Goal: Task Accomplishment & Management: Manage account settings

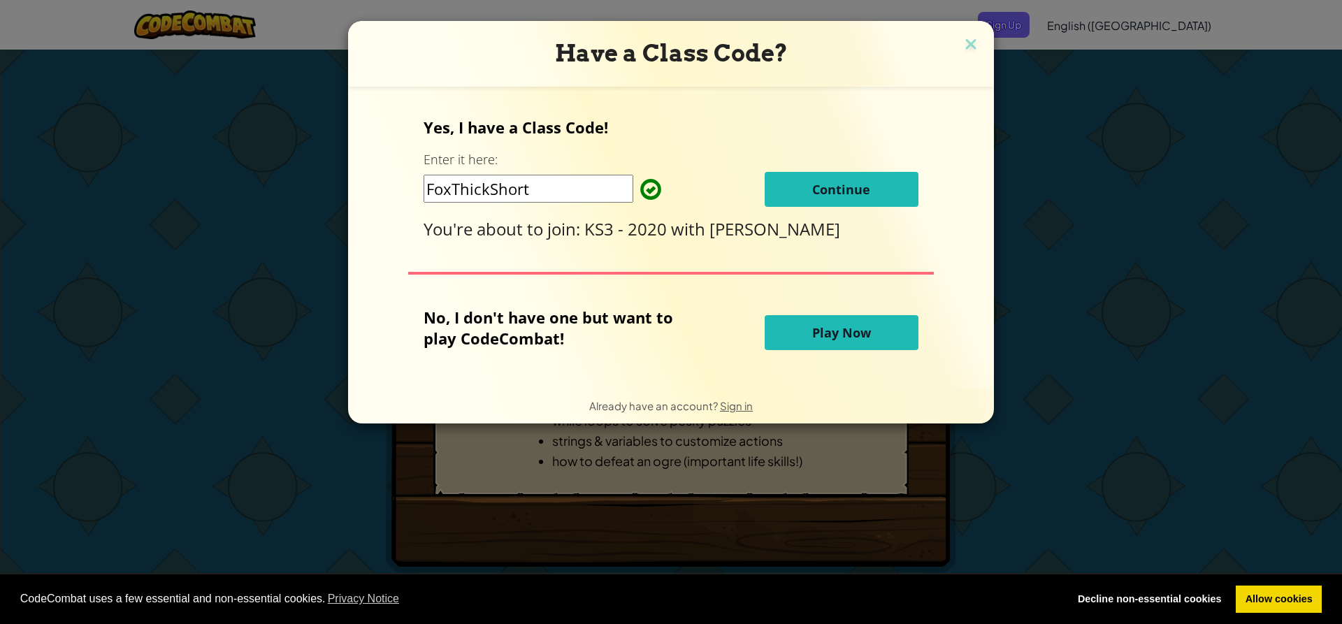
click at [799, 324] on button "Play Now" at bounding box center [842, 332] width 154 height 35
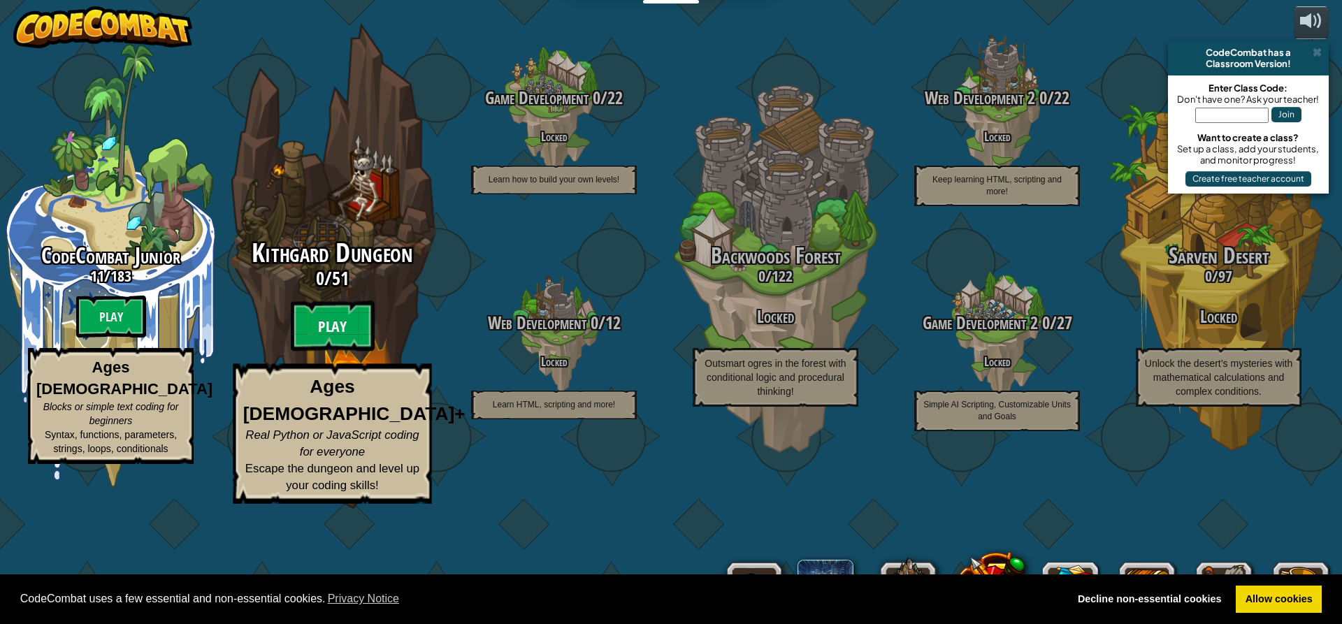
click at [338, 352] on btn "Play" at bounding box center [333, 326] width 84 height 50
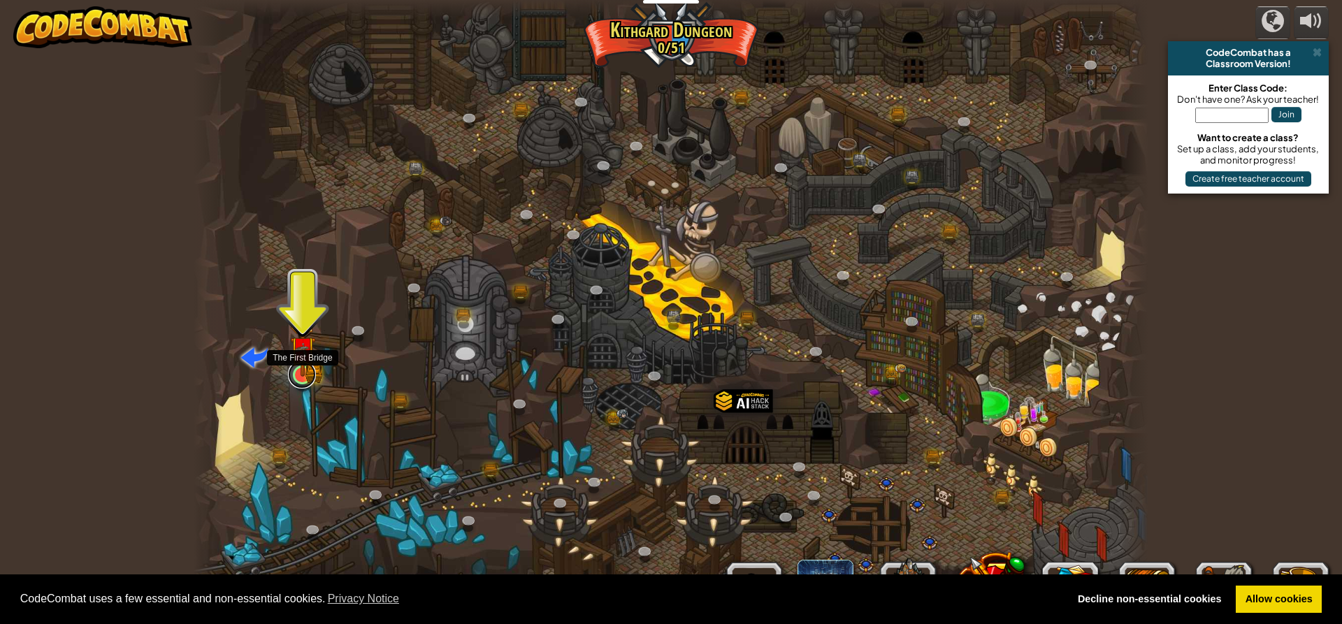
click at [296, 379] on link at bounding box center [302, 375] width 28 height 28
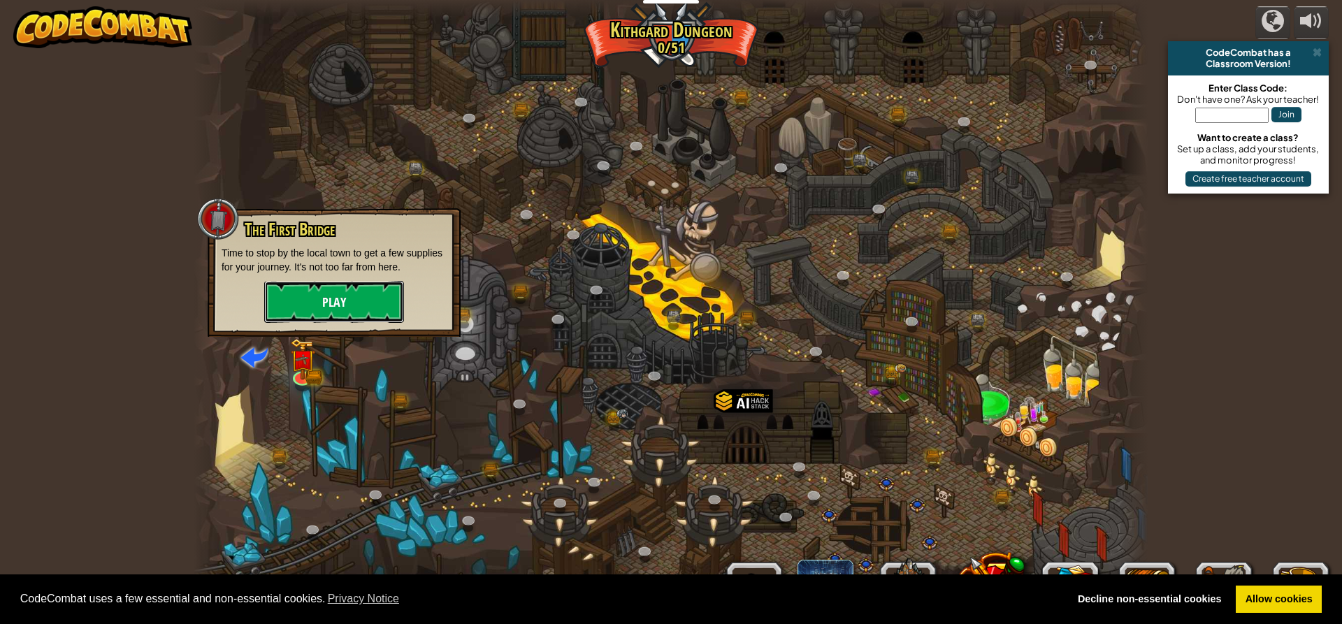
click at [331, 303] on button "Play" at bounding box center [334, 302] width 140 height 42
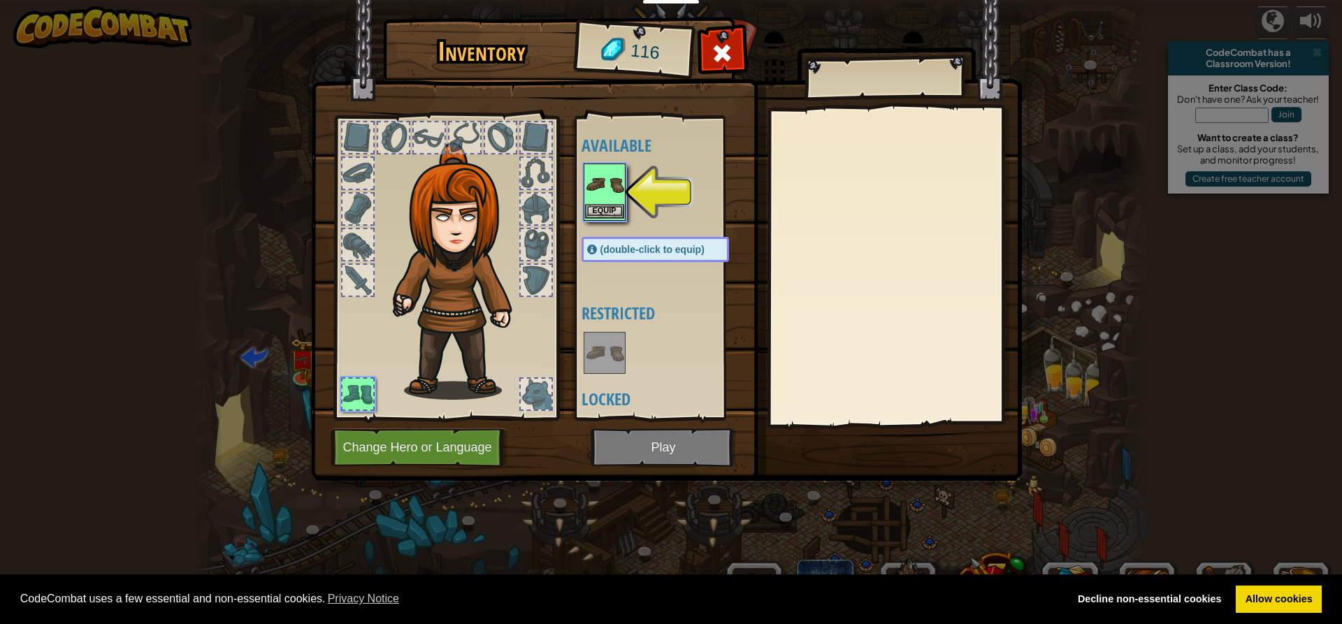
click at [605, 186] on img at bounding box center [604, 184] width 39 height 39
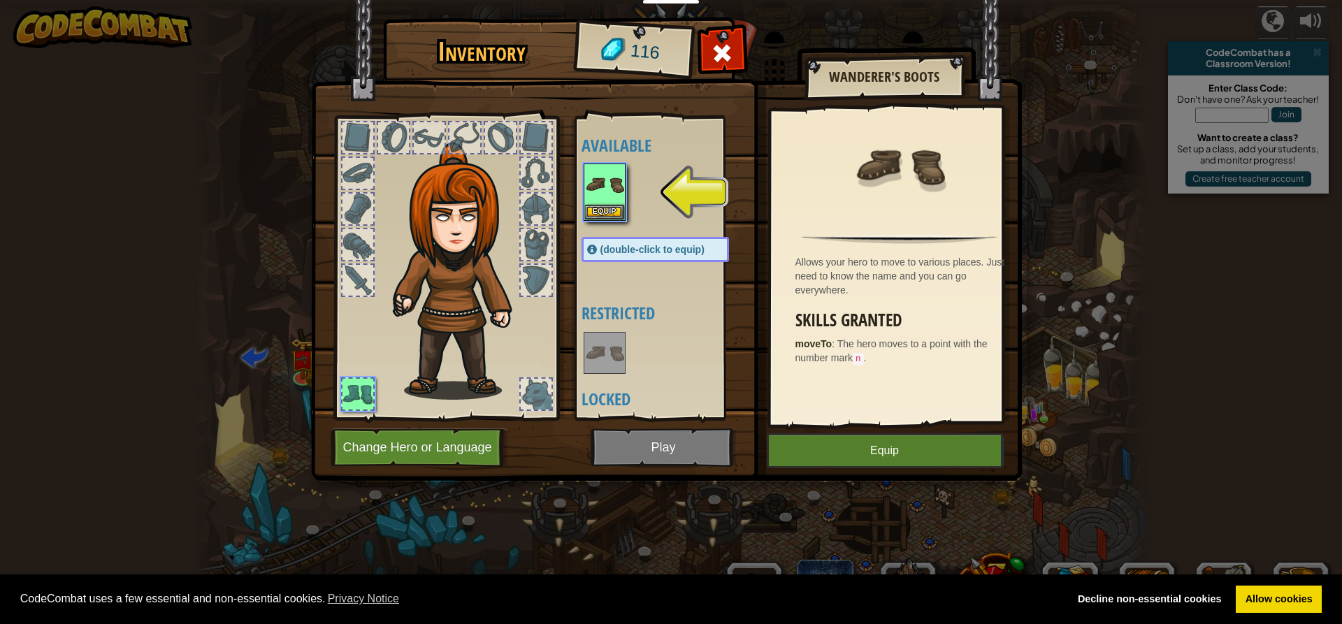
click at [540, 213] on div at bounding box center [536, 209] width 31 height 31
click at [540, 220] on div at bounding box center [536, 209] width 31 height 31
click at [603, 207] on button "Equip" at bounding box center [604, 211] width 39 height 15
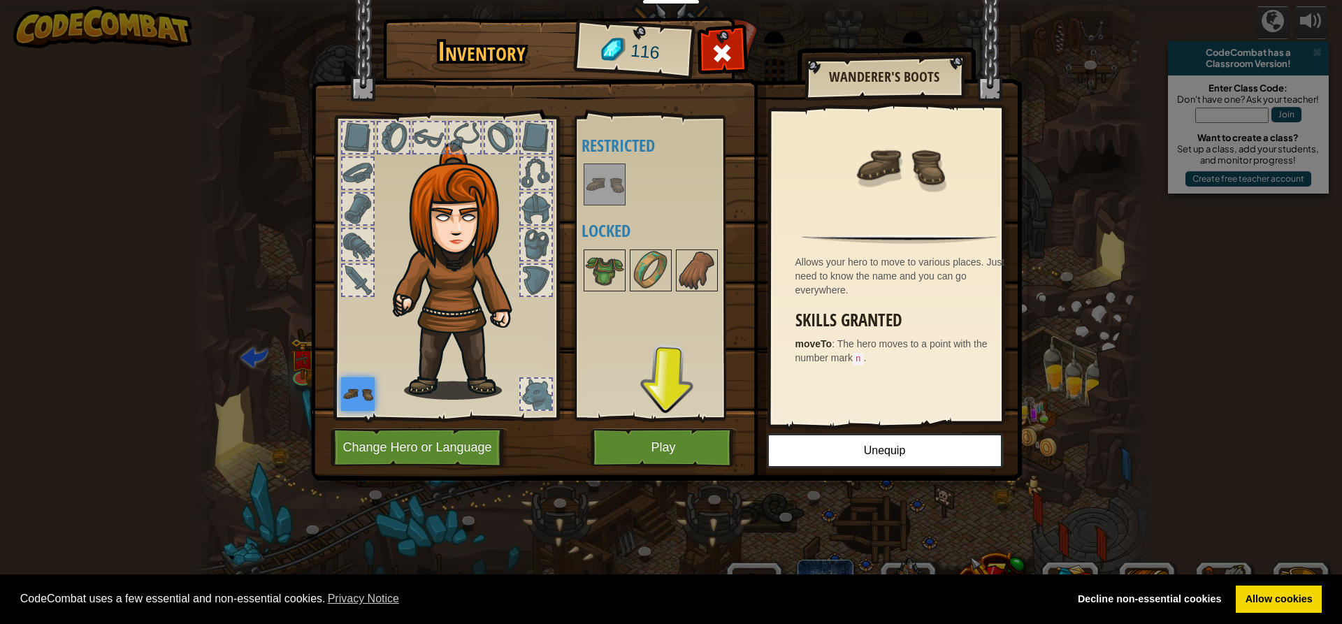
click at [445, 242] on img at bounding box center [462, 271] width 150 height 257
drag, startPoint x: 593, startPoint y: 261, endPoint x: 593, endPoint y: 273, distance: 11.9
click at [593, 273] on img at bounding box center [604, 270] width 39 height 39
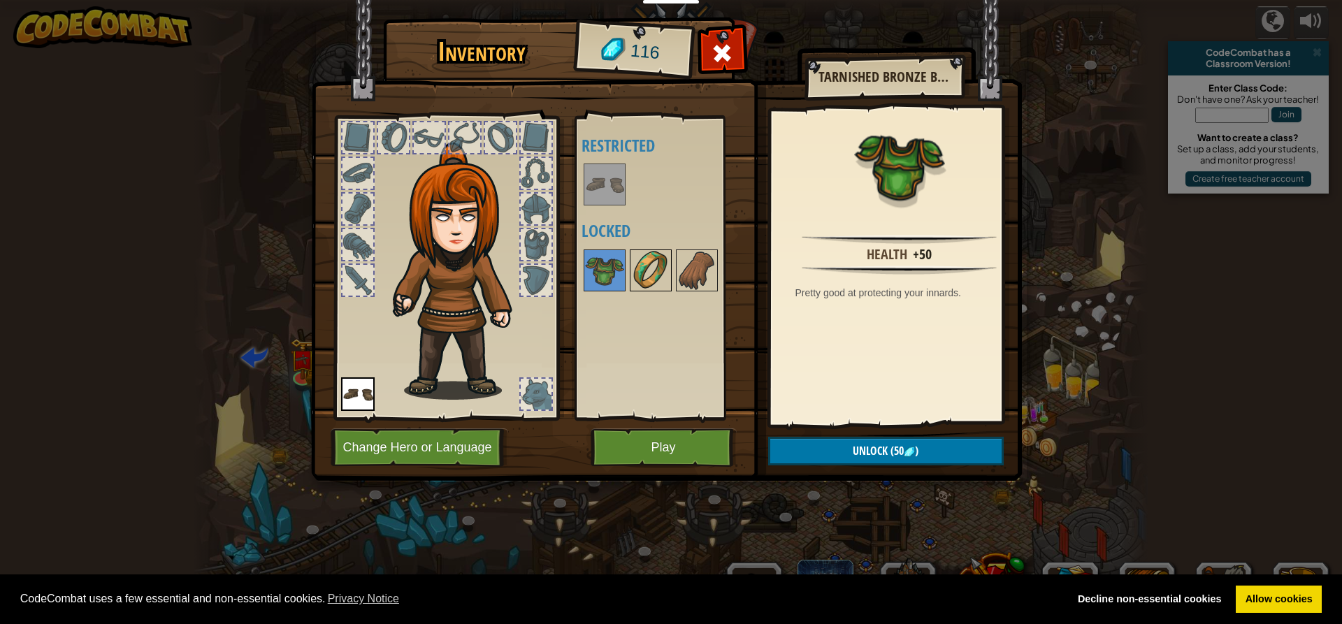
click at [653, 281] on img at bounding box center [650, 270] width 39 height 39
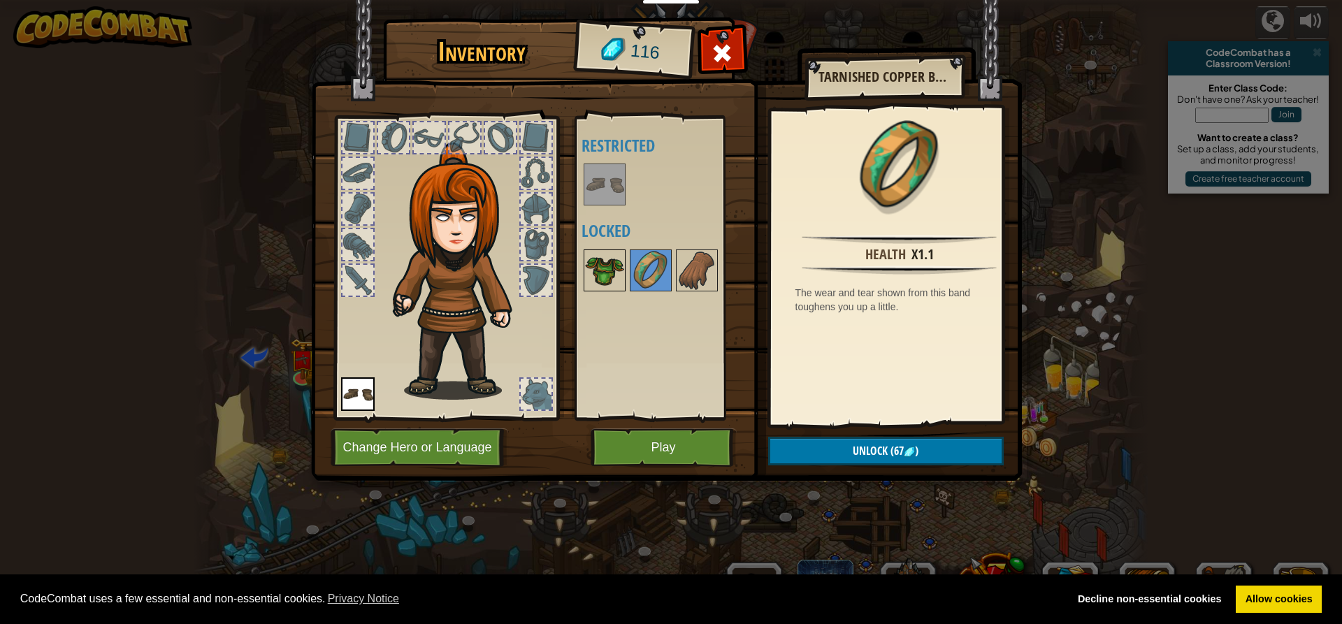
click at [602, 254] on img at bounding box center [604, 270] width 39 height 39
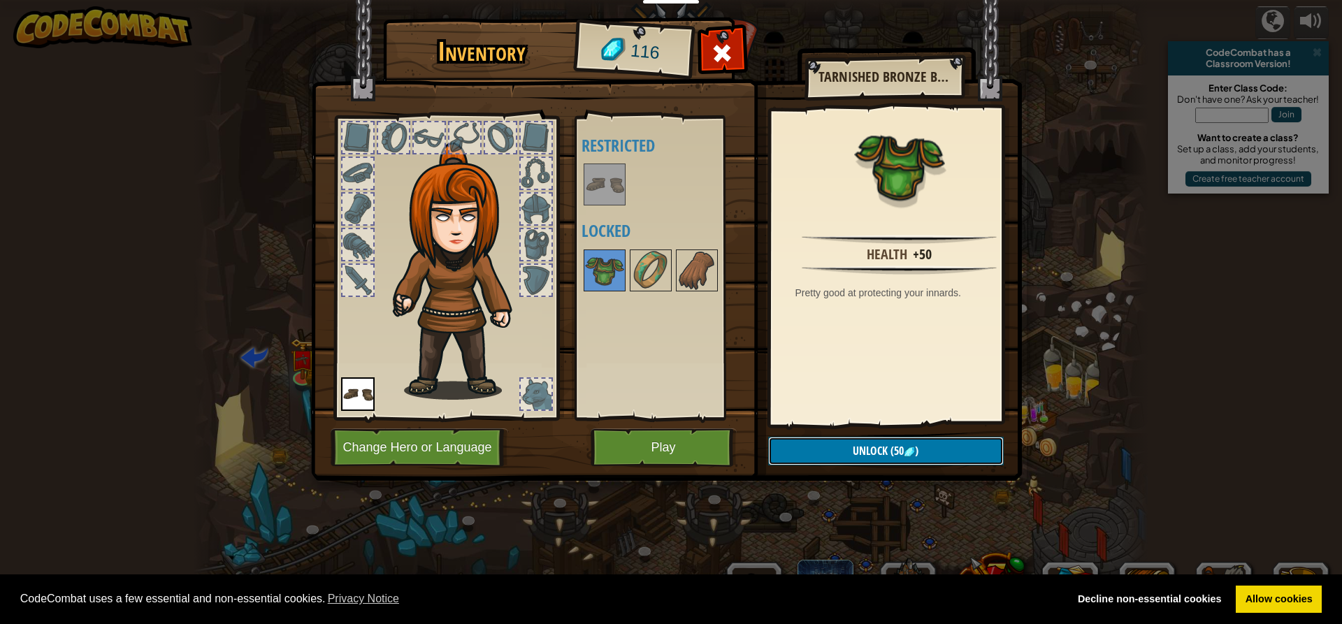
click at [872, 445] on span "Unlock" at bounding box center [870, 450] width 35 height 15
click at [872, 445] on button "Confirm" at bounding box center [886, 451] width 236 height 29
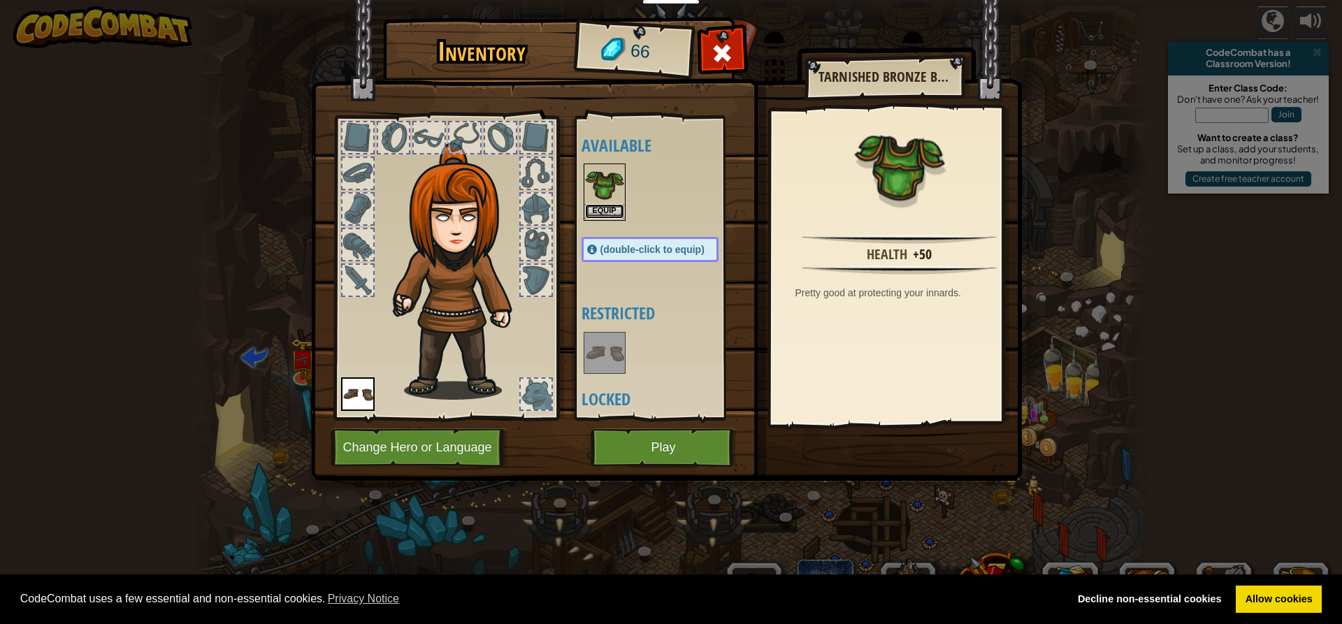
click at [606, 213] on button "Equip" at bounding box center [604, 211] width 39 height 15
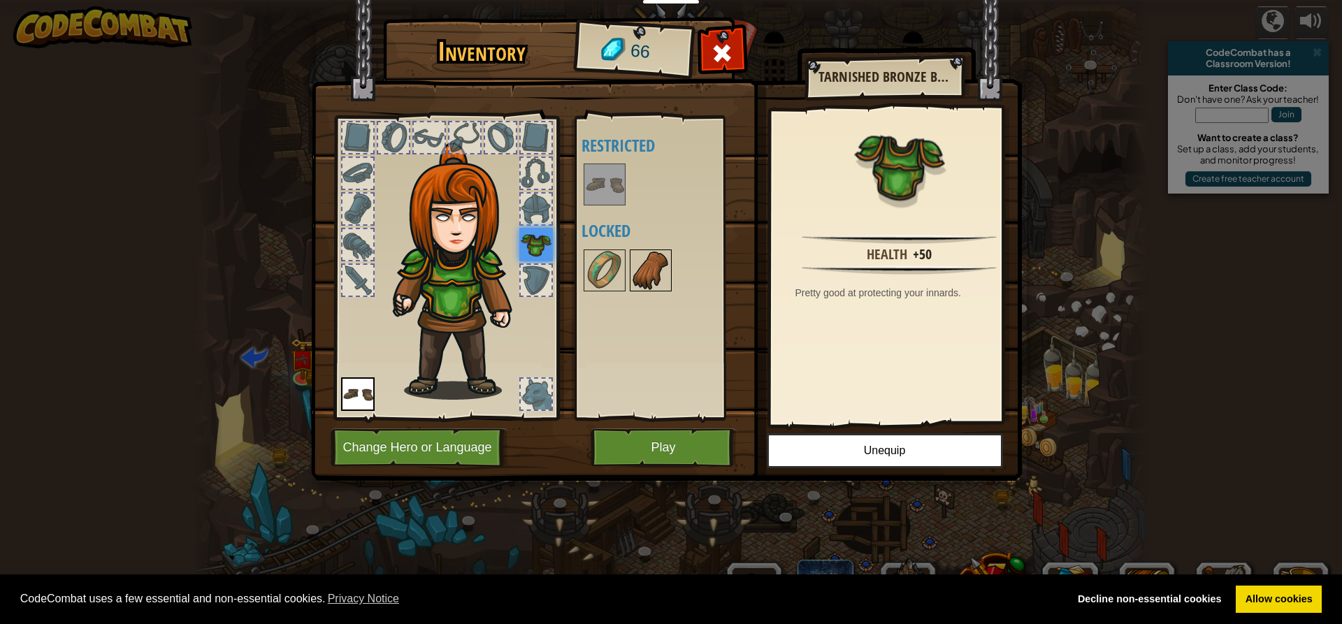
click at [640, 270] on img at bounding box center [650, 270] width 39 height 39
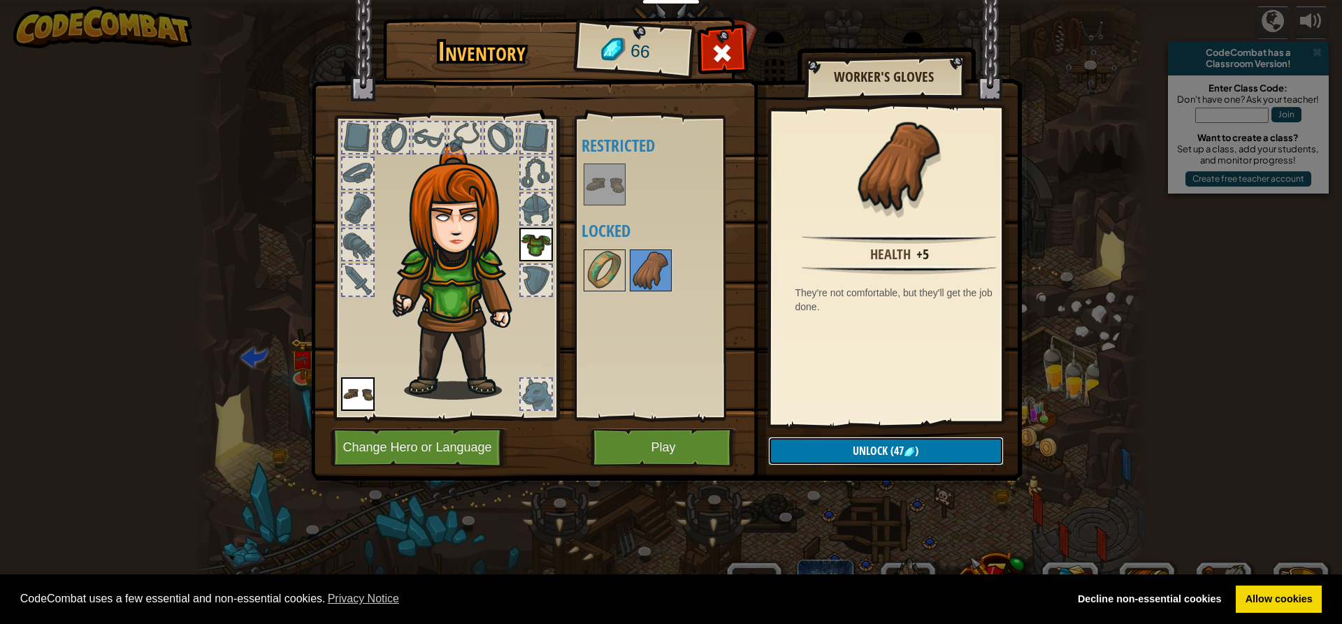
click at [856, 439] on button "Unlock (47 )" at bounding box center [886, 451] width 236 height 29
click at [819, 447] on button "Confirm" at bounding box center [886, 451] width 236 height 29
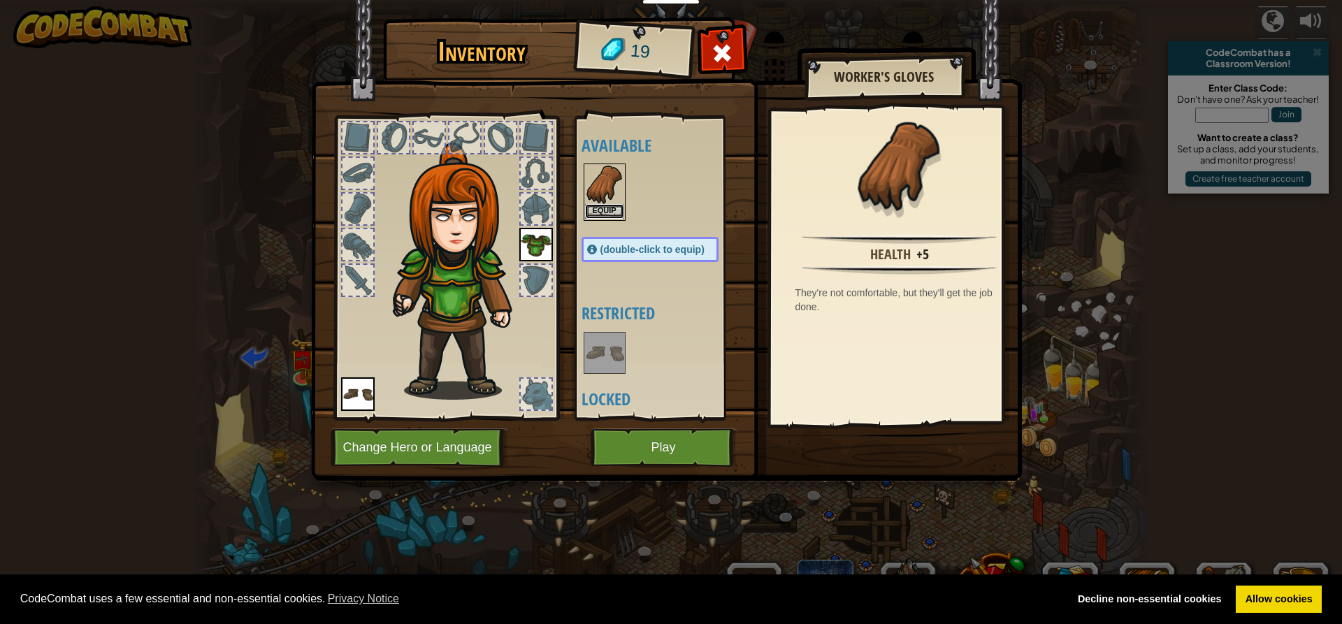
click at [615, 215] on button "Equip" at bounding box center [604, 211] width 39 height 15
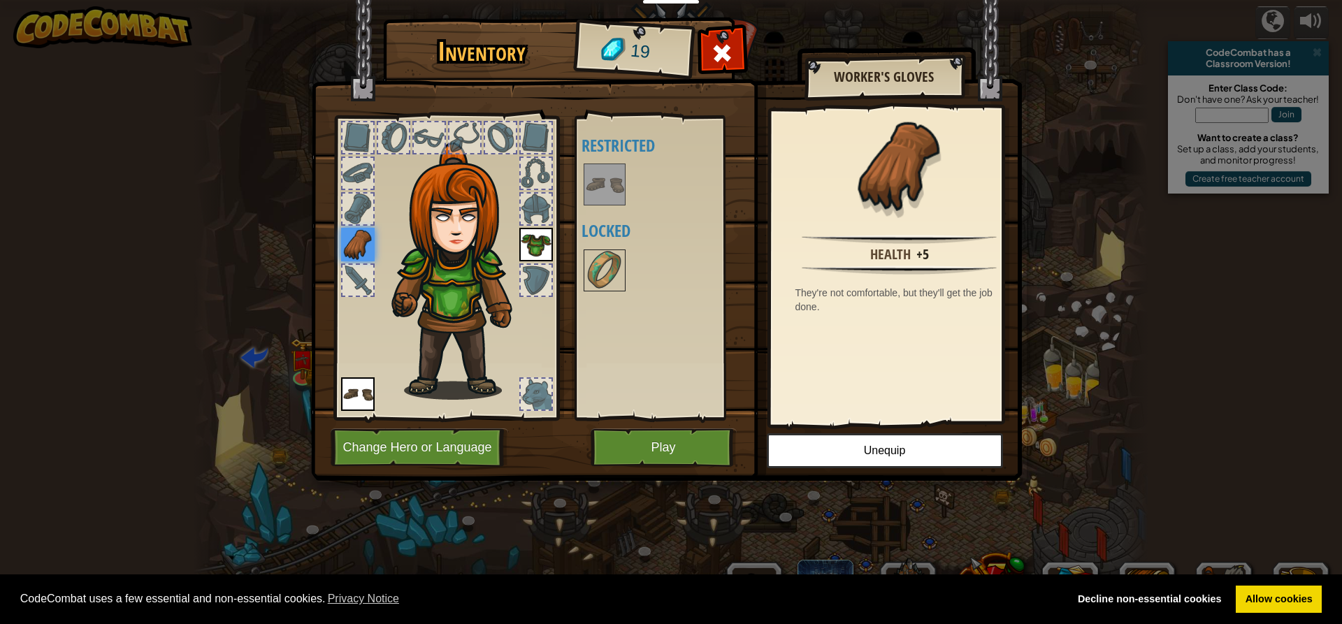
click at [421, 131] on div at bounding box center [429, 137] width 31 height 31
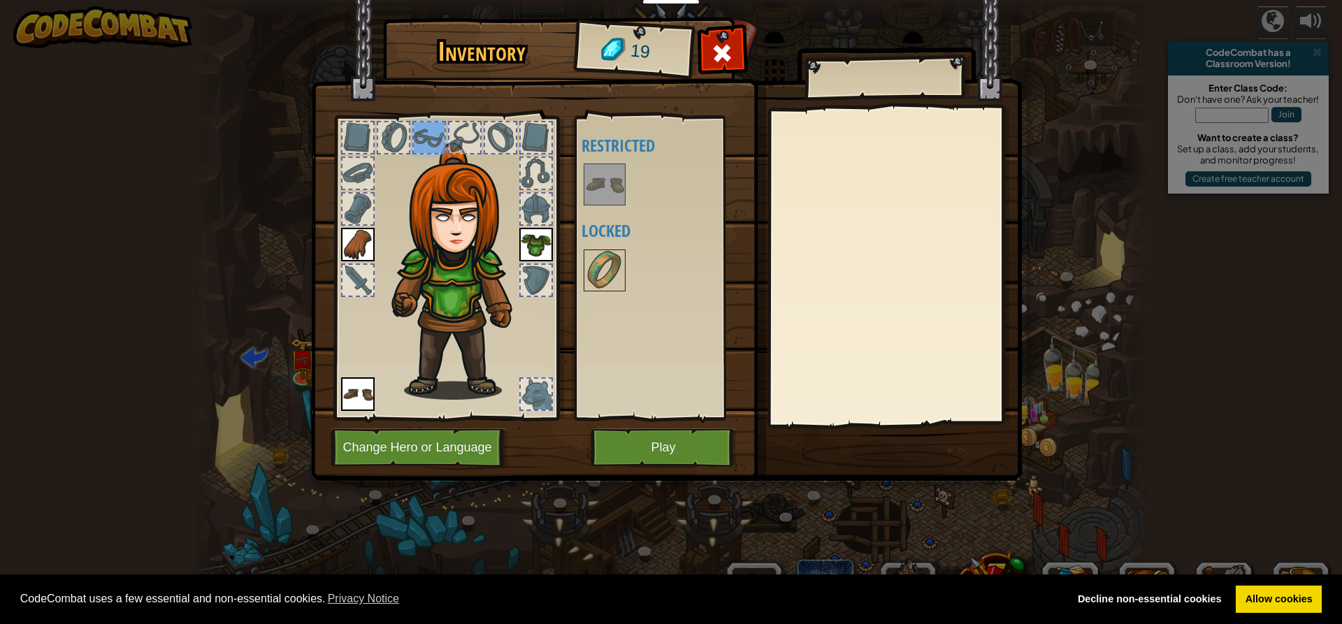
click at [391, 131] on div at bounding box center [393, 137] width 31 height 31
drag, startPoint x: 360, startPoint y: 133, endPoint x: 332, endPoint y: 186, distance: 60.0
click at [346, 157] on div at bounding box center [446, 264] width 231 height 315
click at [346, 291] on div at bounding box center [358, 280] width 31 height 31
click at [535, 389] on div at bounding box center [536, 394] width 31 height 31
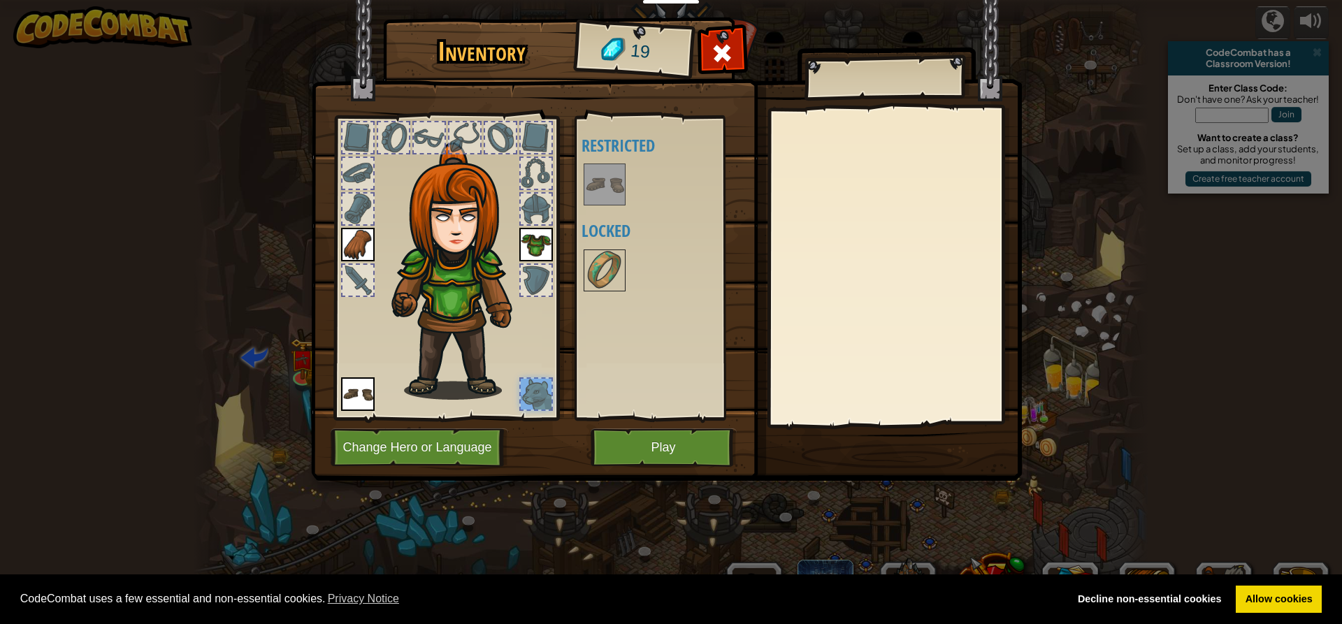
click at [540, 389] on div at bounding box center [536, 394] width 31 height 31
drag, startPoint x: 435, startPoint y: 162, endPoint x: 453, endPoint y: 159, distance: 18.5
click at [442, 161] on img at bounding box center [462, 271] width 150 height 257
click at [453, 159] on img at bounding box center [462, 271] width 150 height 257
drag, startPoint x: 449, startPoint y: 171, endPoint x: 419, endPoint y: 257, distance: 90.9
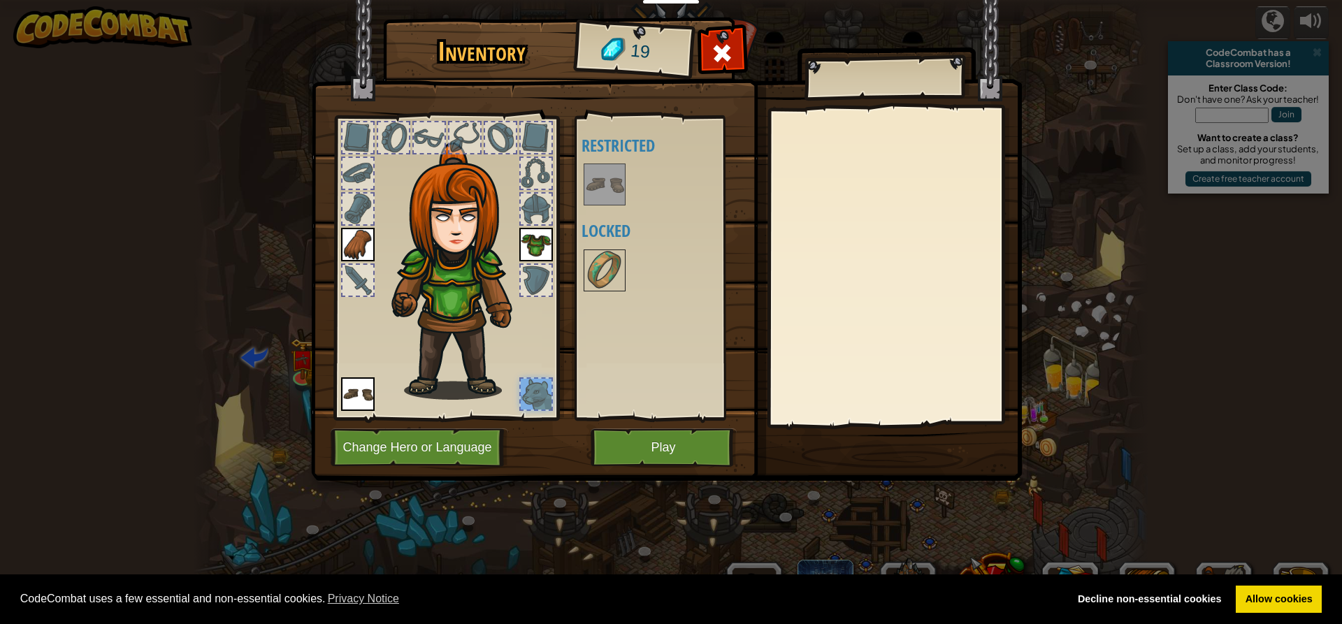
click at [440, 198] on img at bounding box center [462, 271] width 150 height 257
